Goal: Navigation & Orientation: Find specific page/section

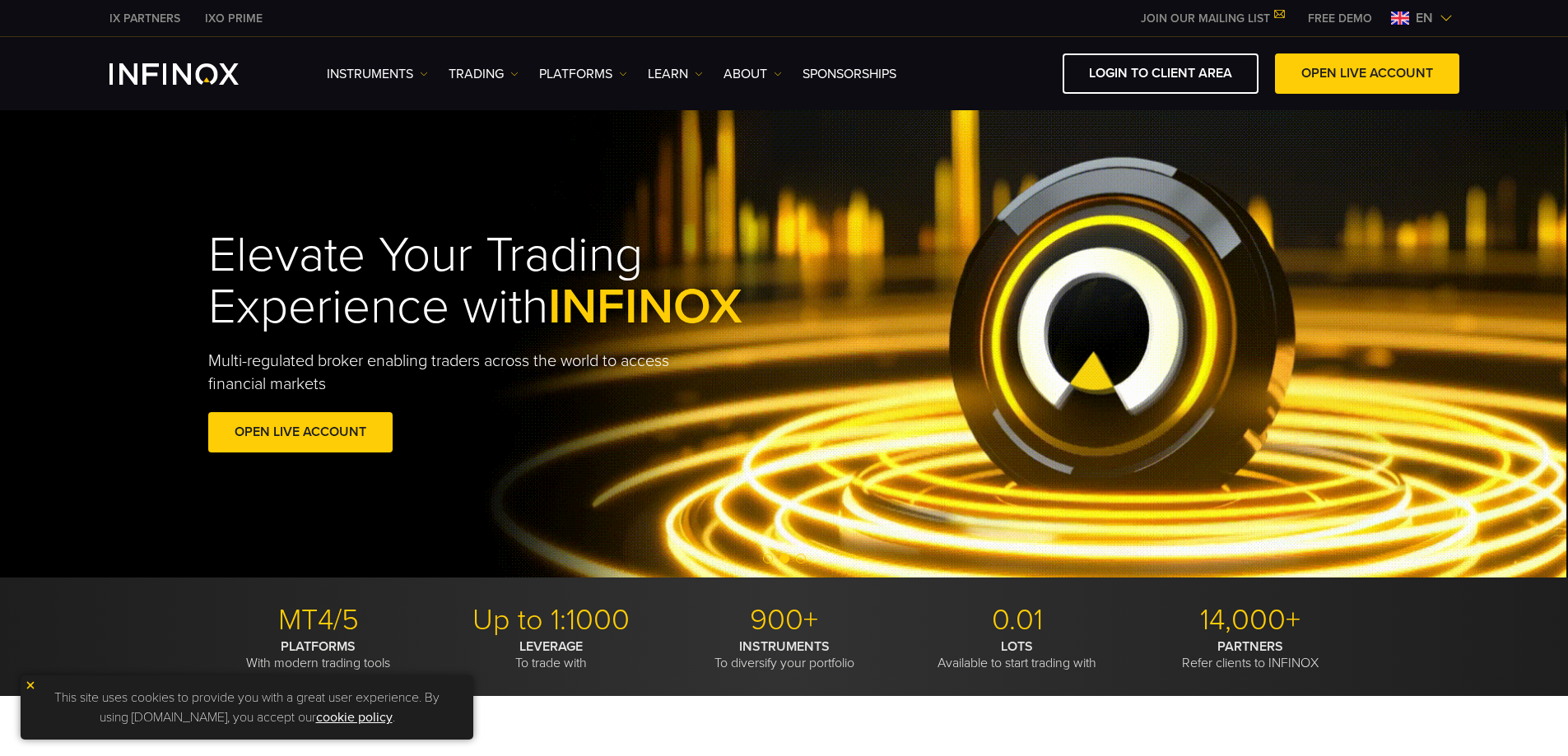
click at [1398, 17] on img at bounding box center [1400, 18] width 18 height 13
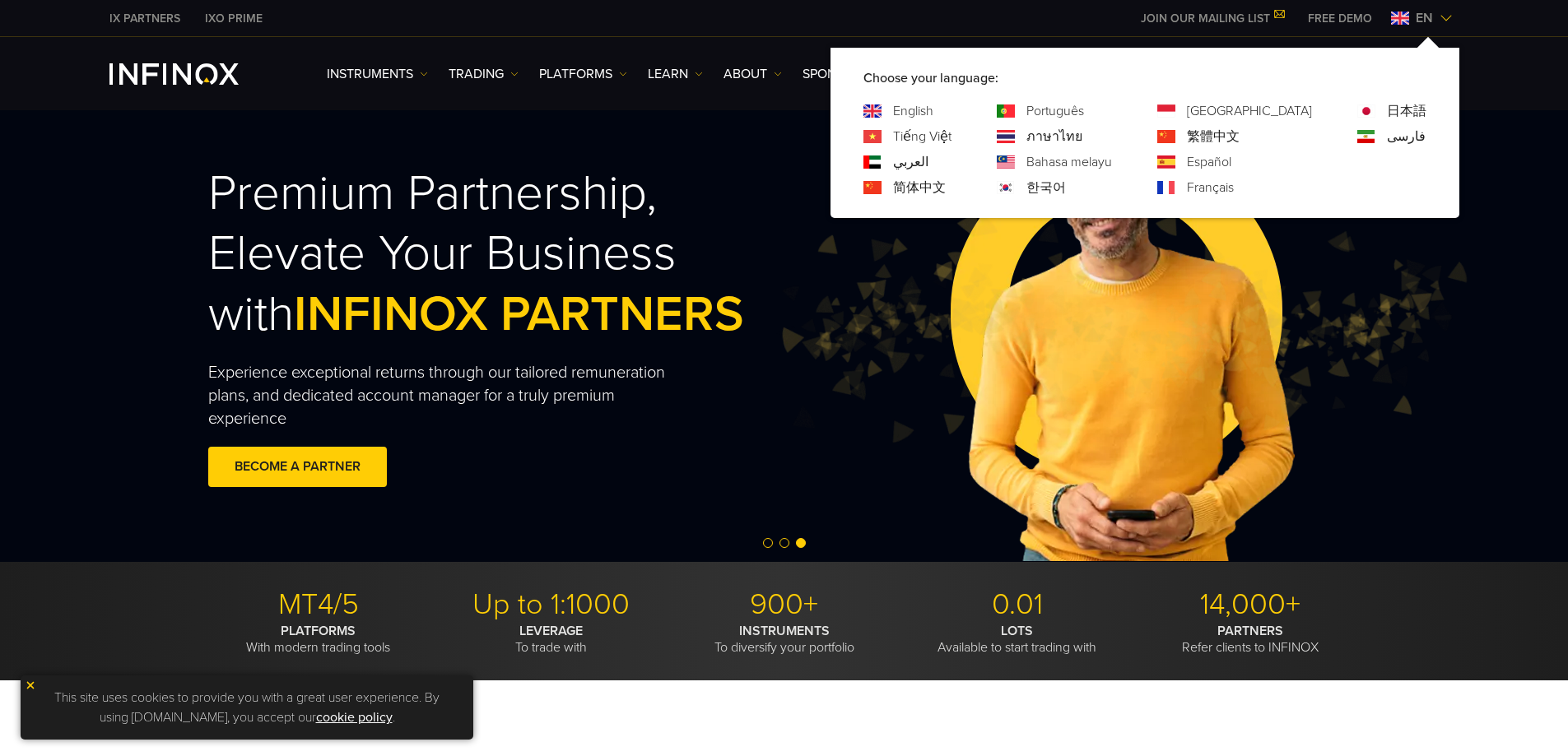
click at [1445, 22] on img at bounding box center [1447, 18] width 13 height 13
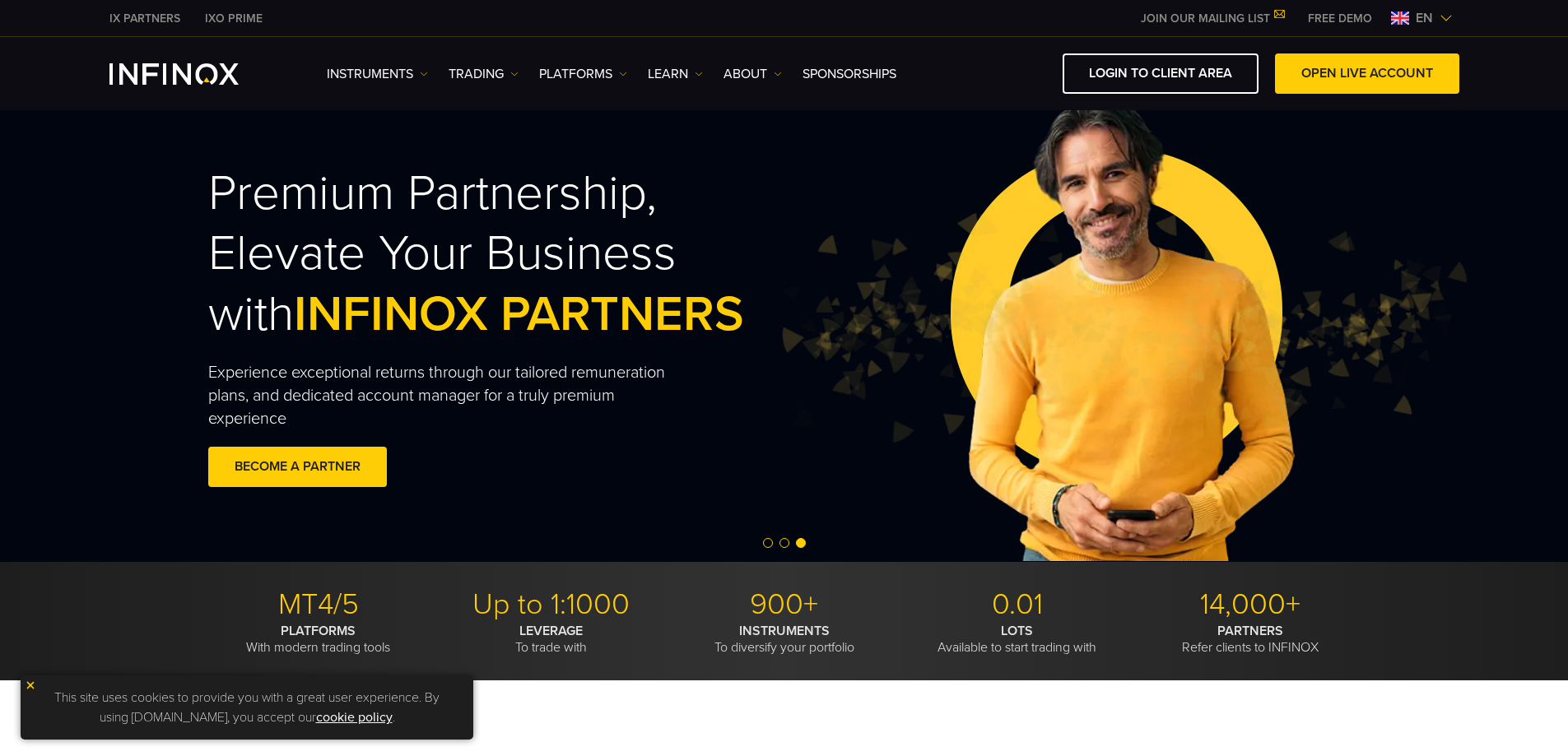
click at [1445, 22] on img at bounding box center [1447, 18] width 13 height 13
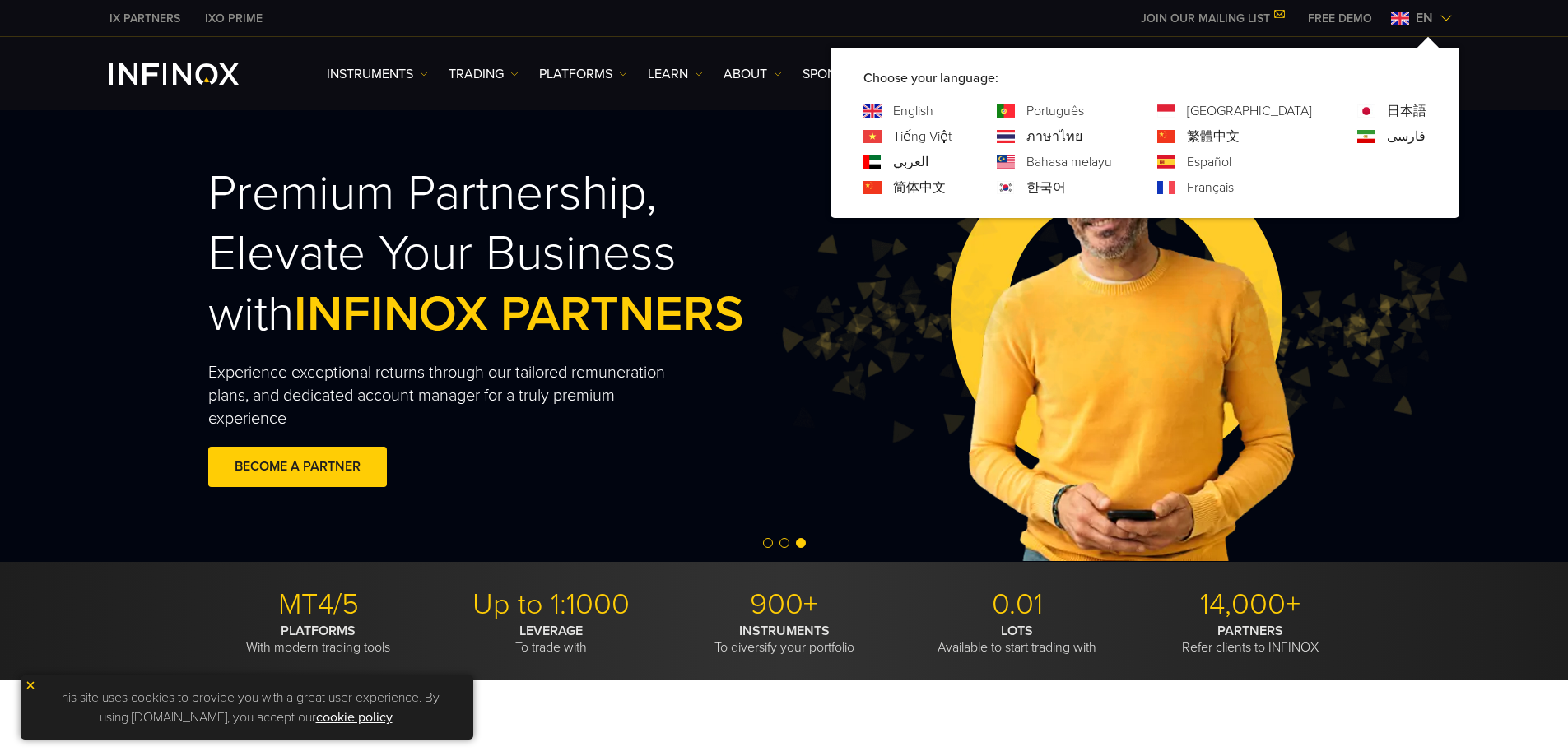
click at [1184, 311] on img at bounding box center [1121, 328] width 693 height 230
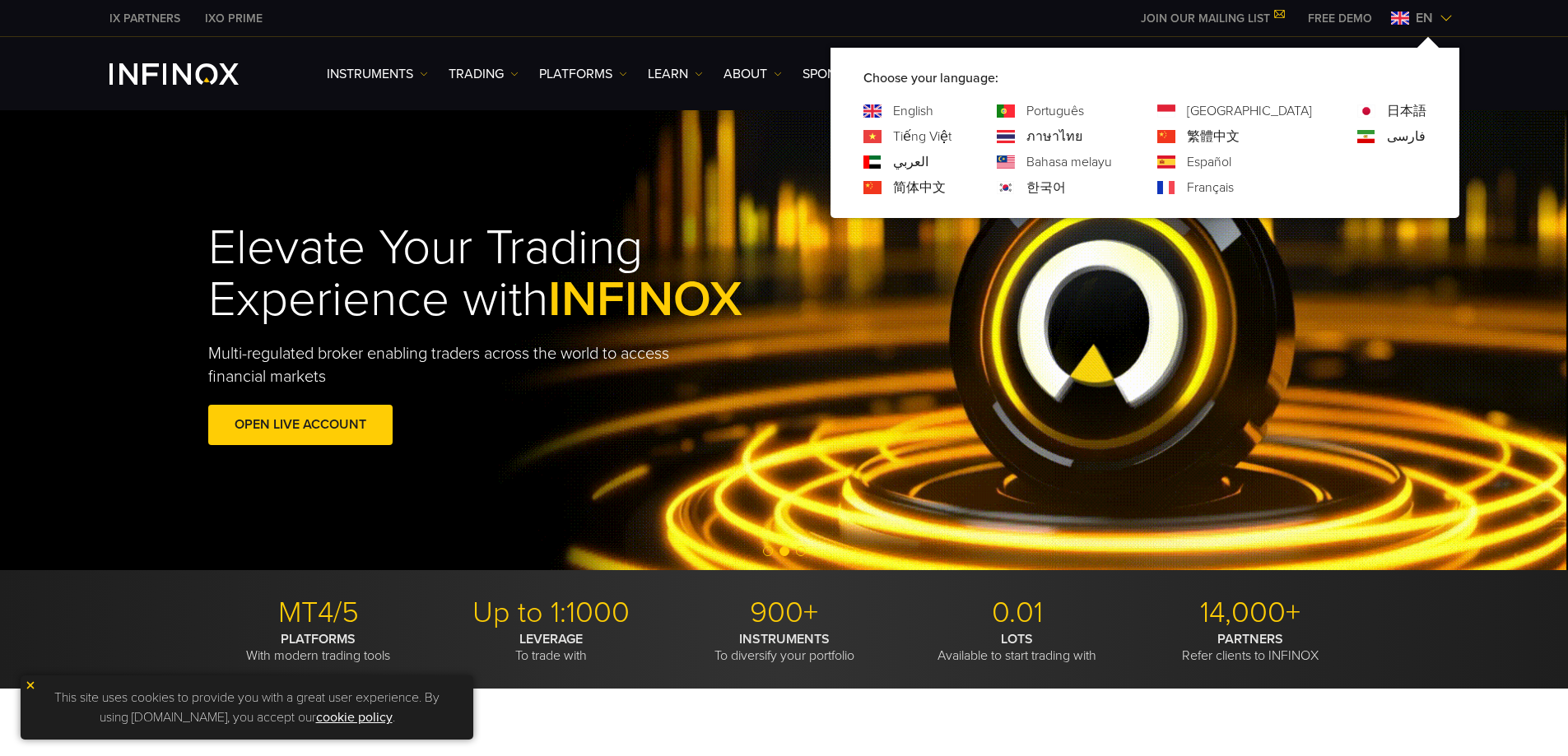
click at [1433, 20] on span "en" at bounding box center [1425, 18] width 31 height 20
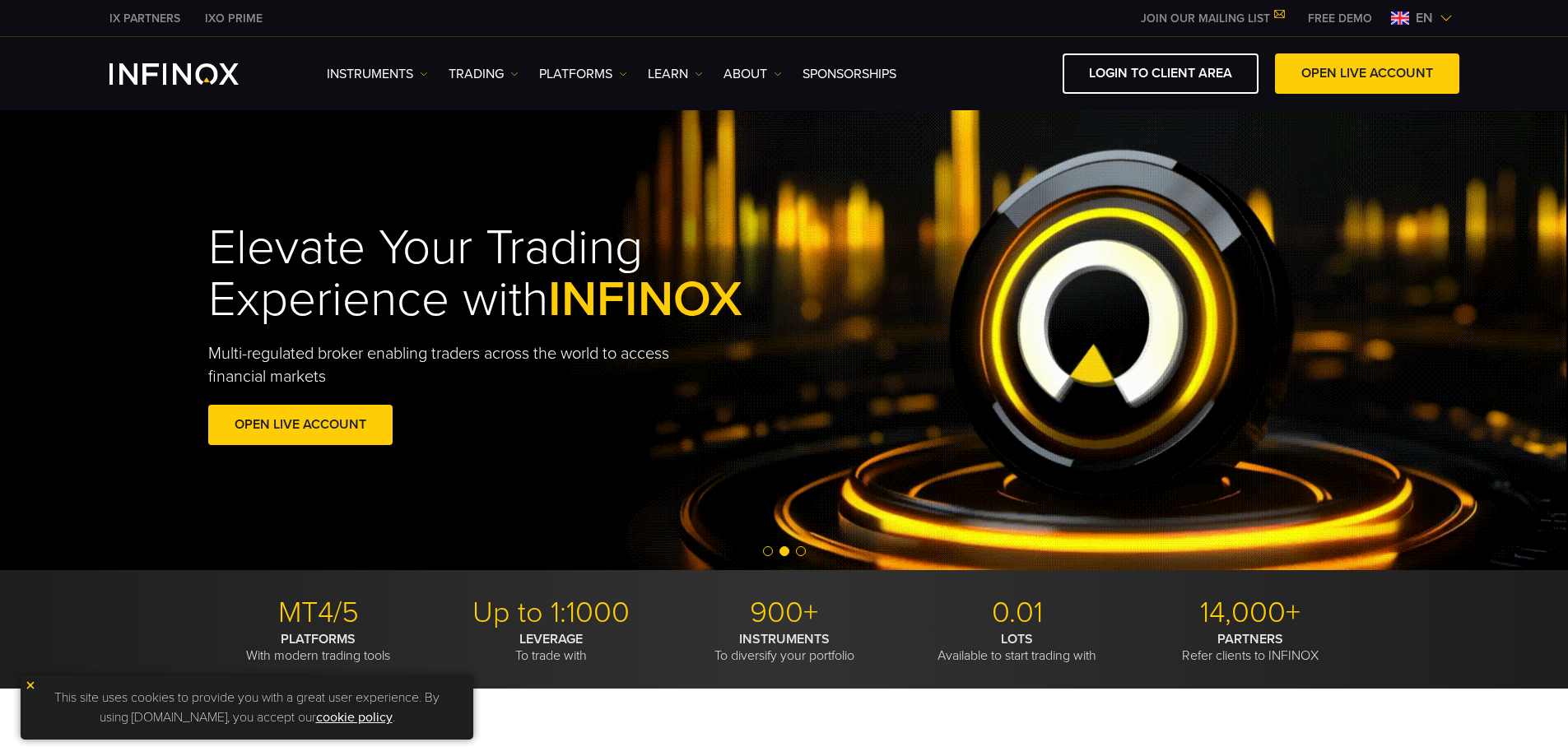
click at [1446, 18] on img at bounding box center [1447, 18] width 13 height 13
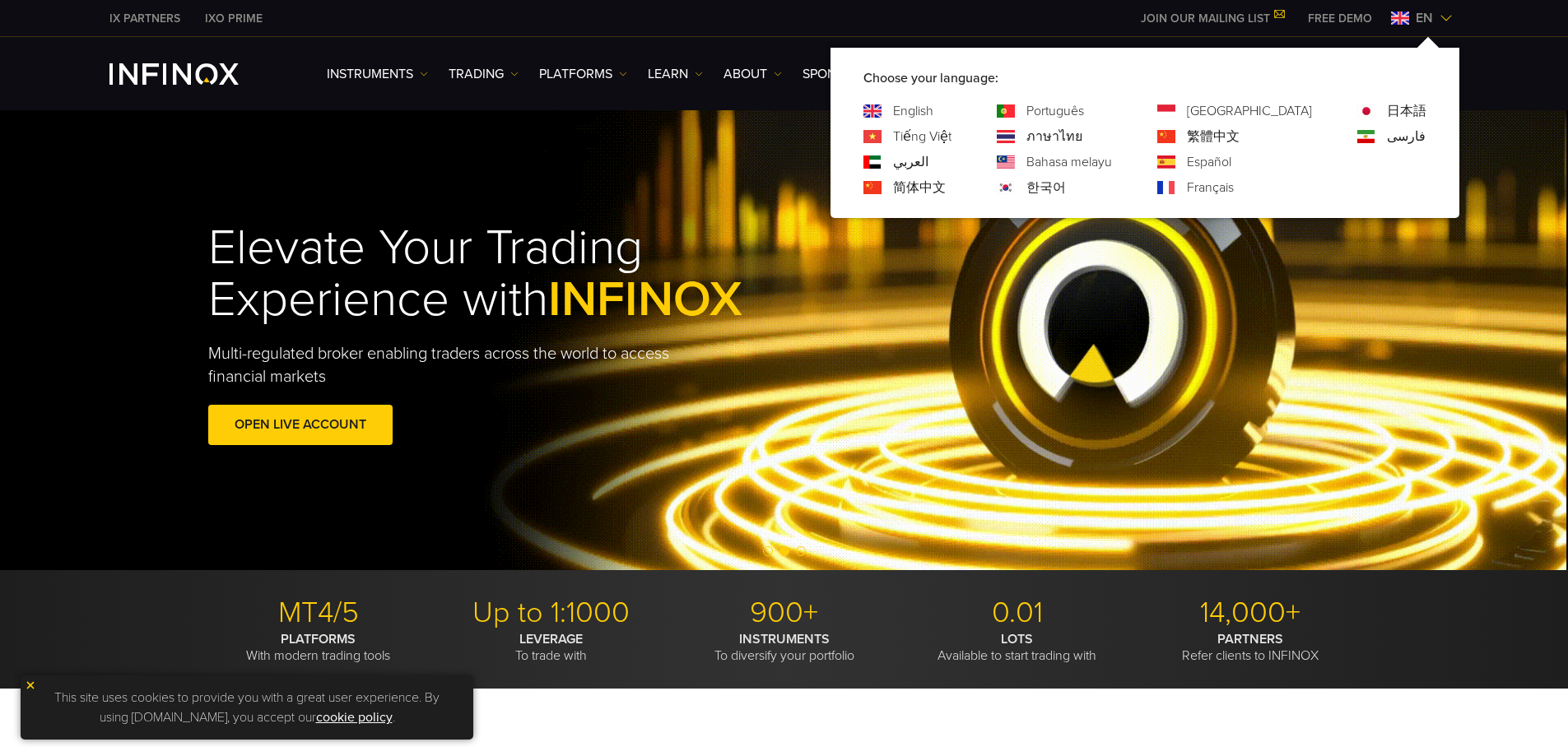
click at [1066, 191] on link "한국어" at bounding box center [1046, 187] width 39 height 20
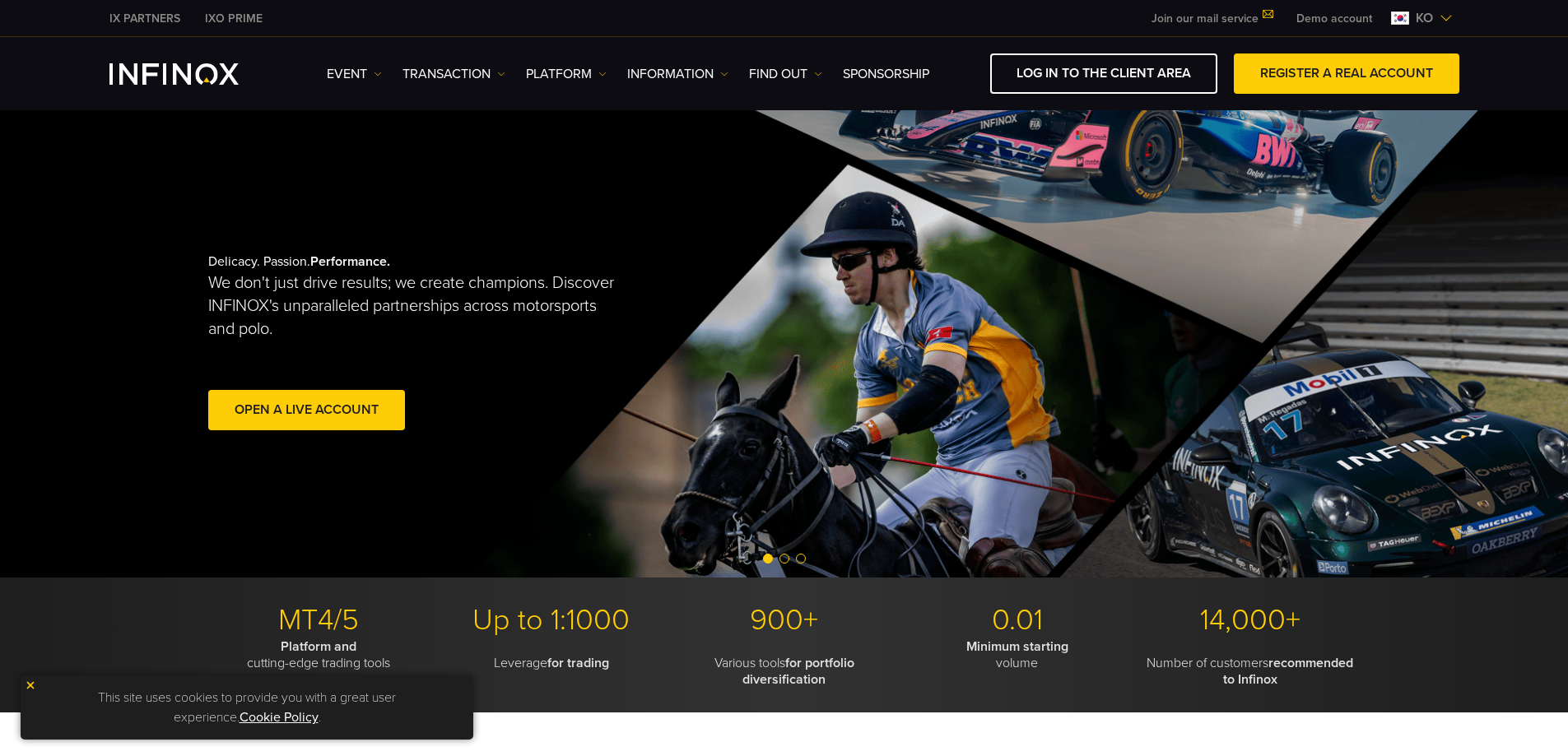
click at [1443, 23] on img at bounding box center [1447, 18] width 13 height 13
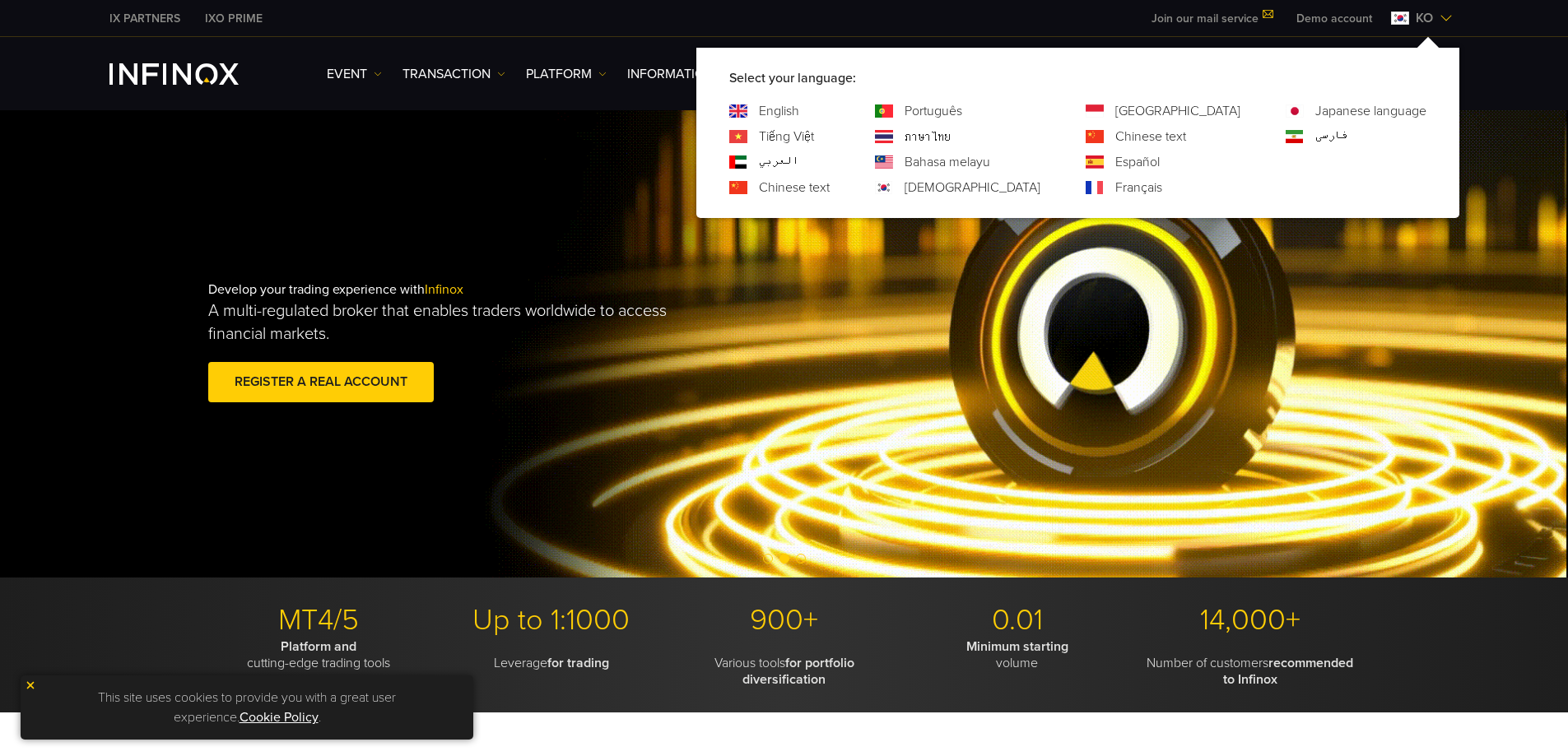
click at [1440, 21] on img at bounding box center [1447, 18] width 13 height 13
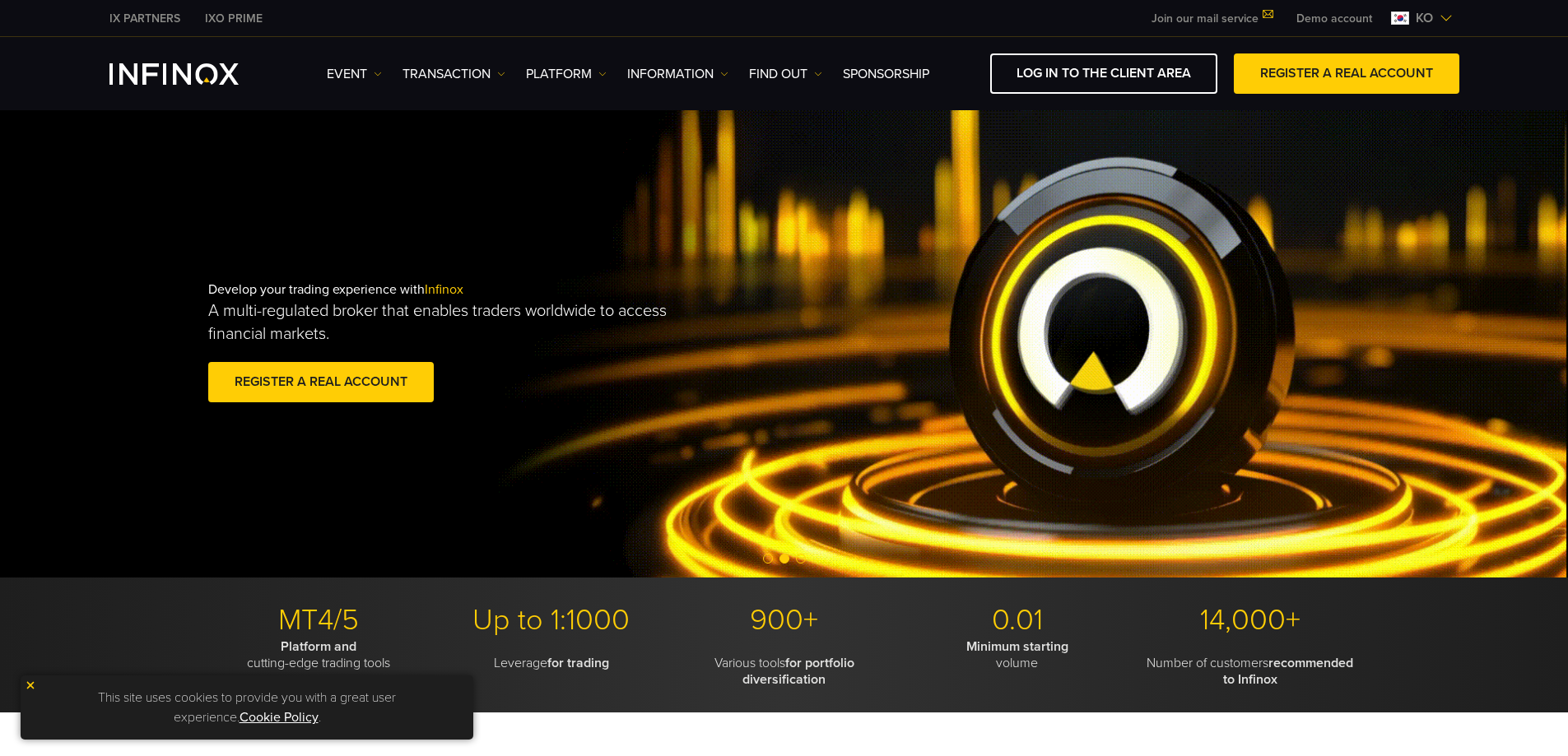
click at [1440, 21] on img at bounding box center [1447, 18] width 13 height 13
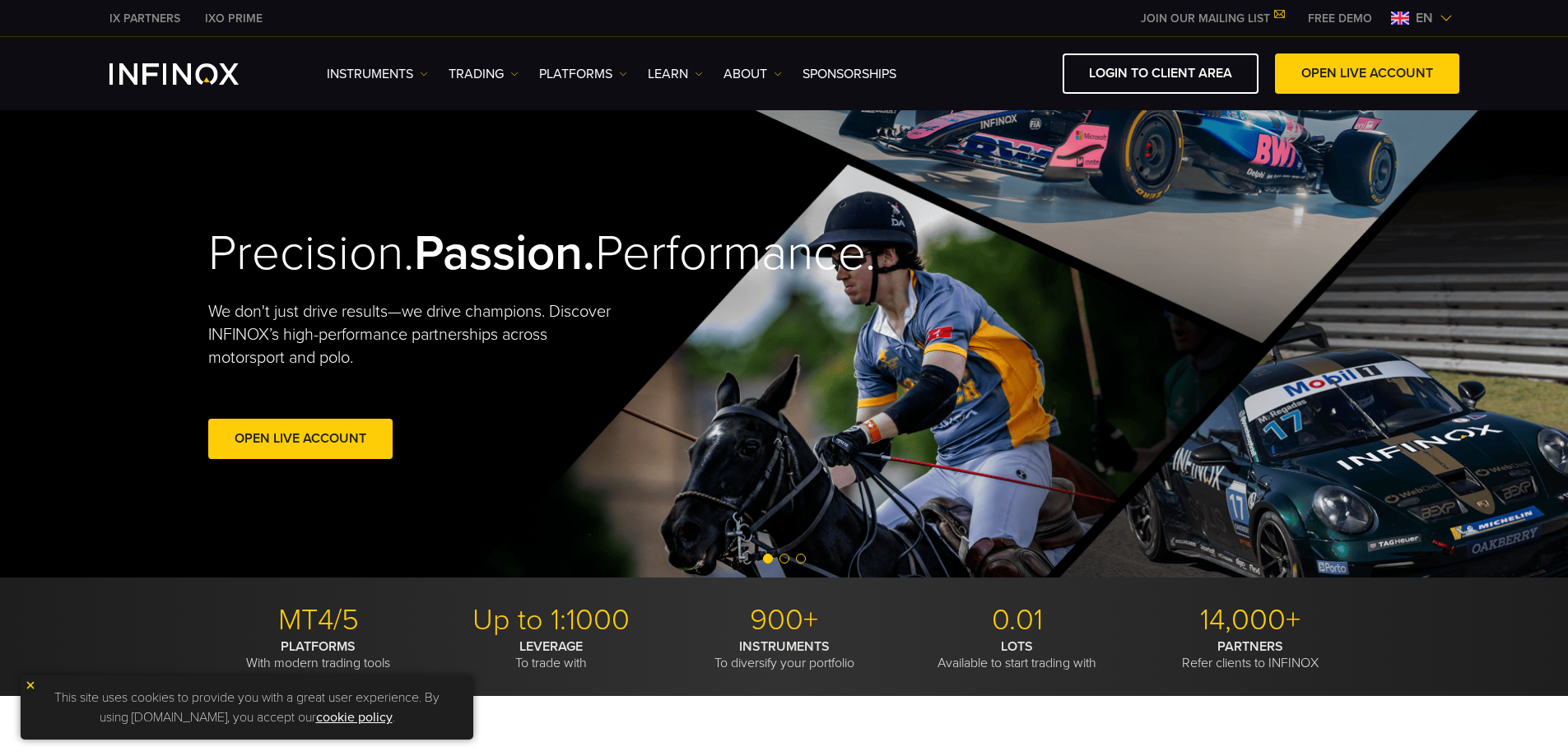
click at [1424, 17] on span "en" at bounding box center [1425, 18] width 31 height 20
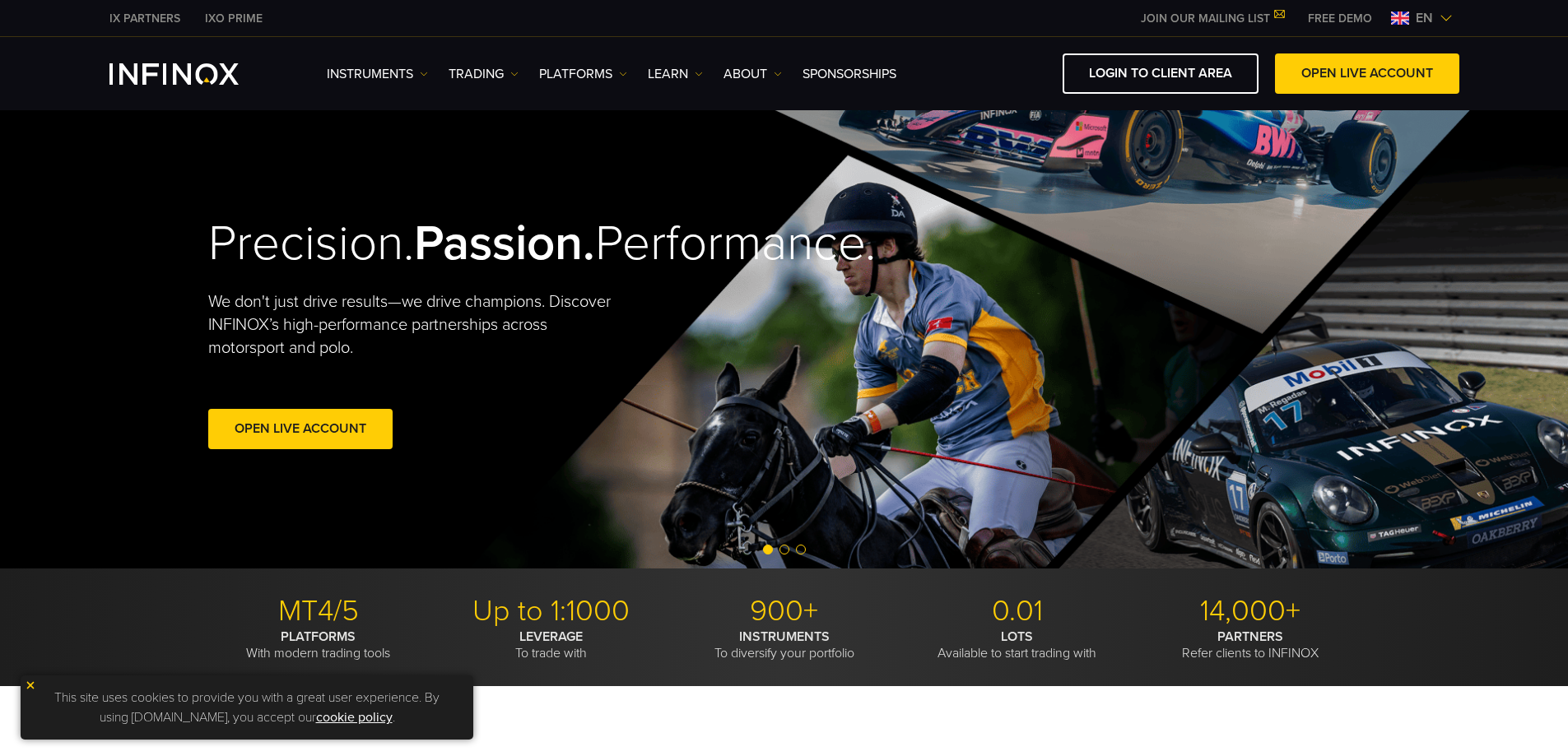
click at [1424, 24] on span "en" at bounding box center [1425, 18] width 31 height 20
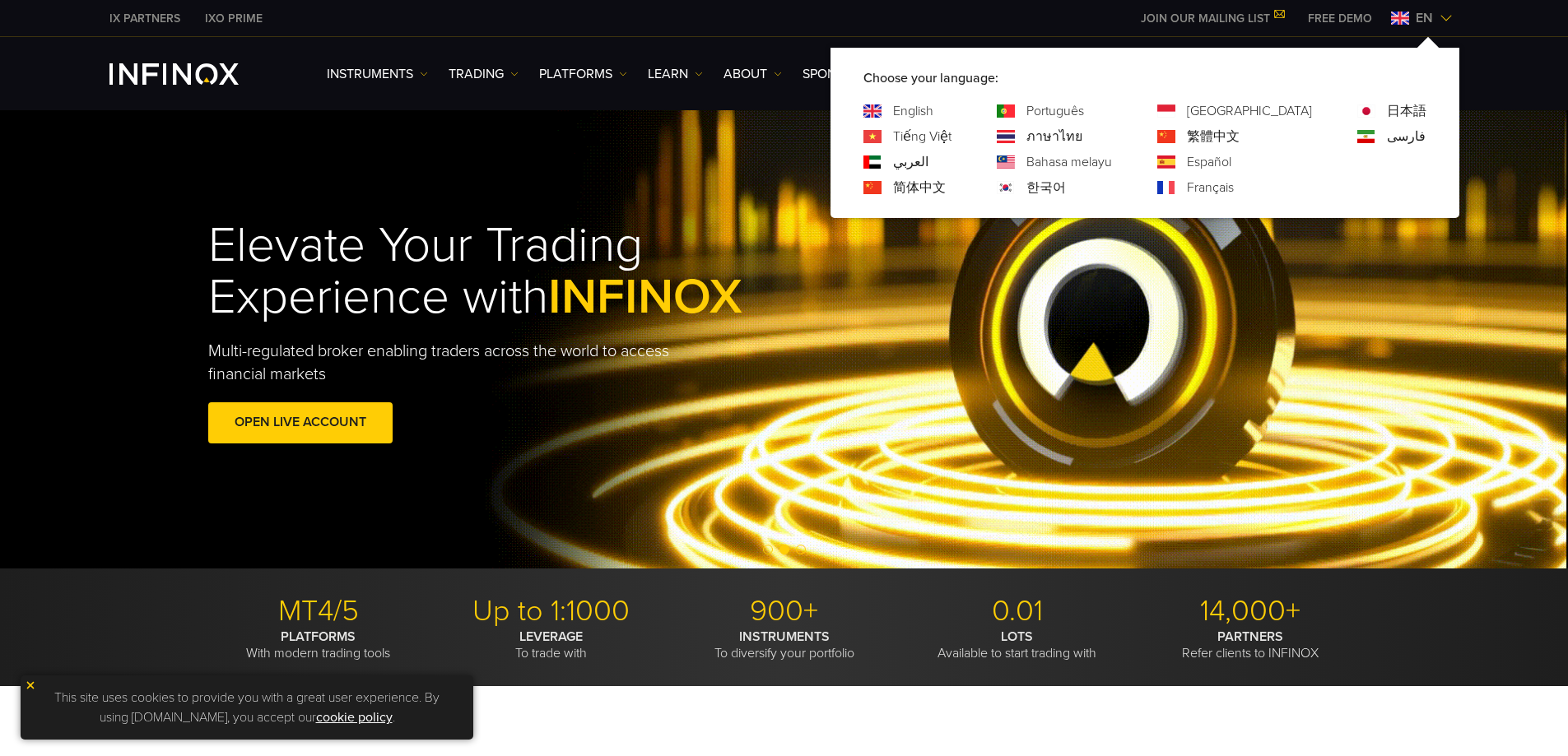
click at [1416, 30] on div "IX PARTNERS IXO PRIME JOIN OUR MAILING LIST Never Miss a Trading Opportunity wi…" at bounding box center [784, 18] width 1350 height 36
